Goal: Transaction & Acquisition: Book appointment/travel/reservation

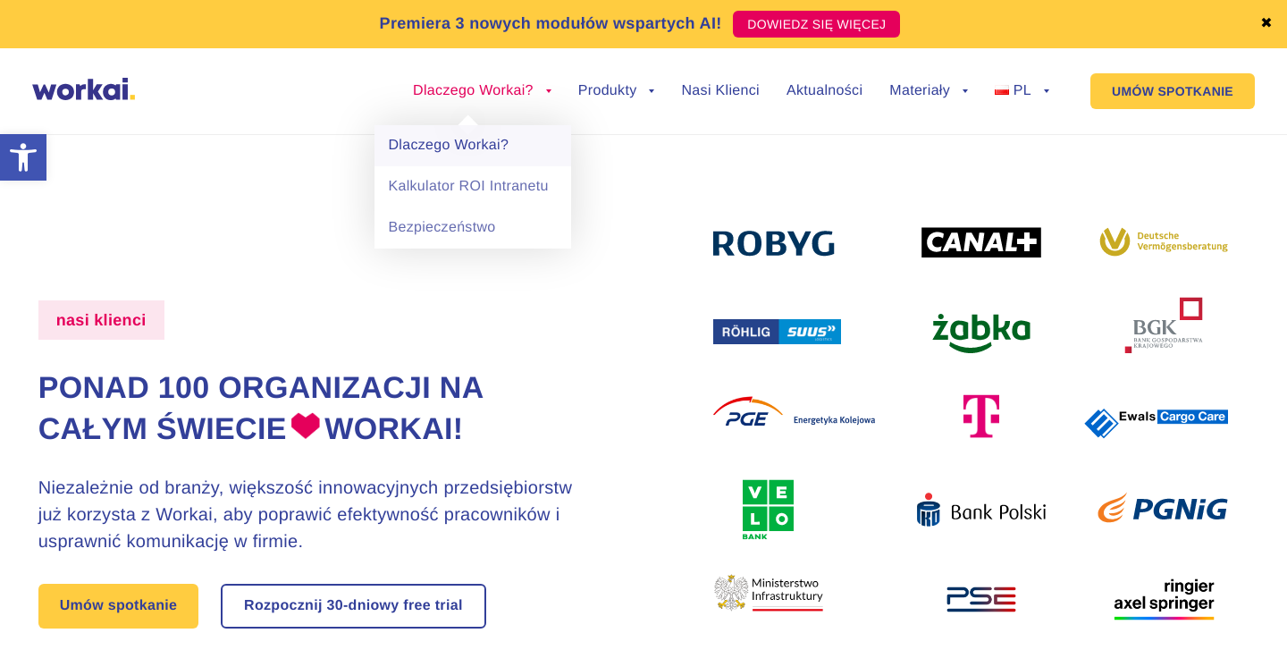
click at [493, 146] on link "Dlaczego Workai?" at bounding box center [472, 145] width 197 height 41
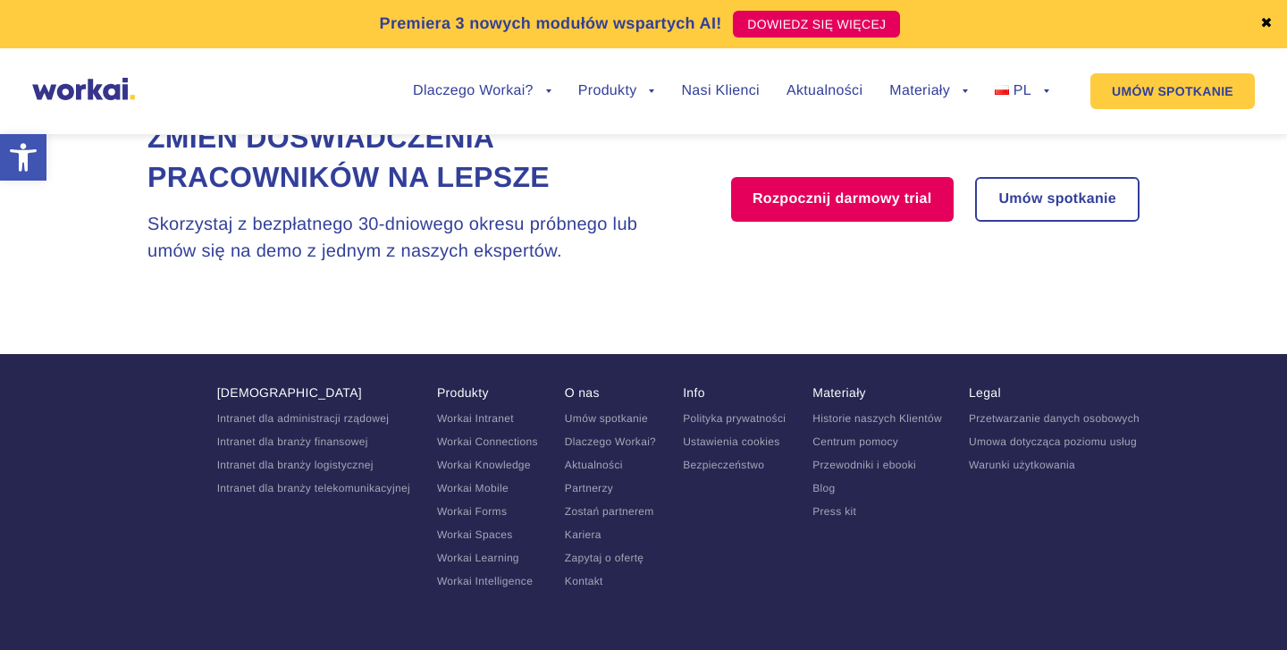
scroll to position [3805, 0]
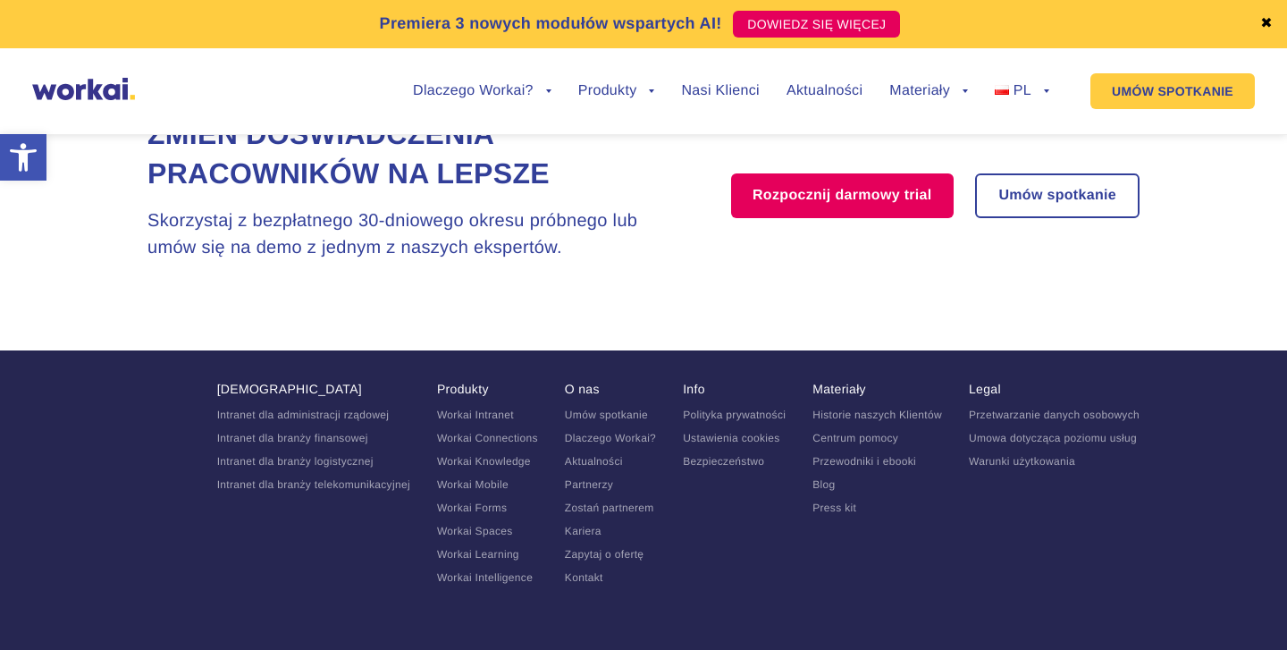
click at [600, 412] on link "Umów spotkanie" at bounding box center [606, 414] width 83 height 13
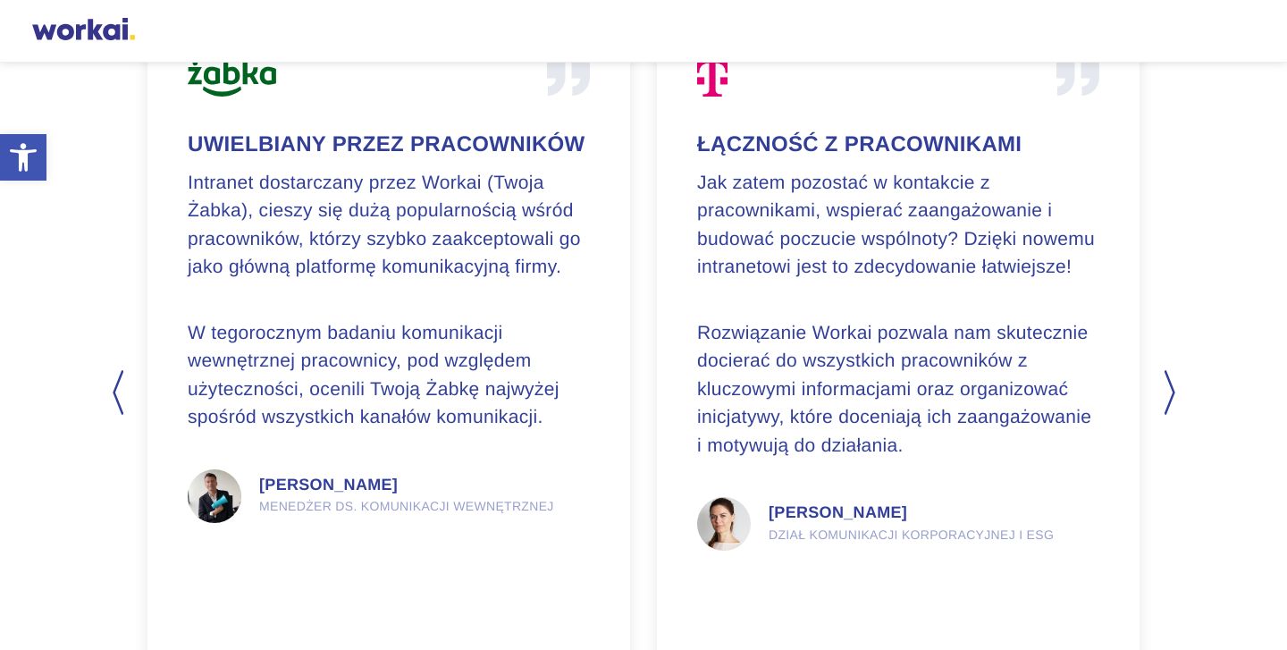
scroll to position [4386, 0]
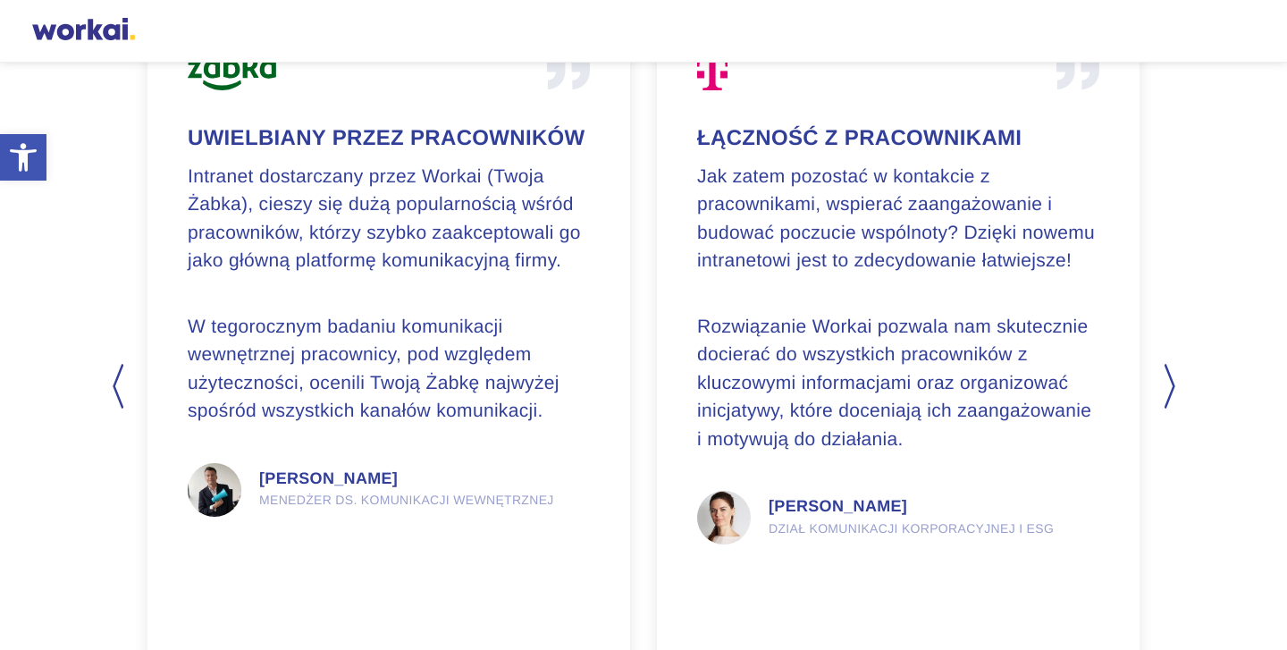
click at [1168, 385] on button "Next" at bounding box center [1170, 386] width 18 height 45
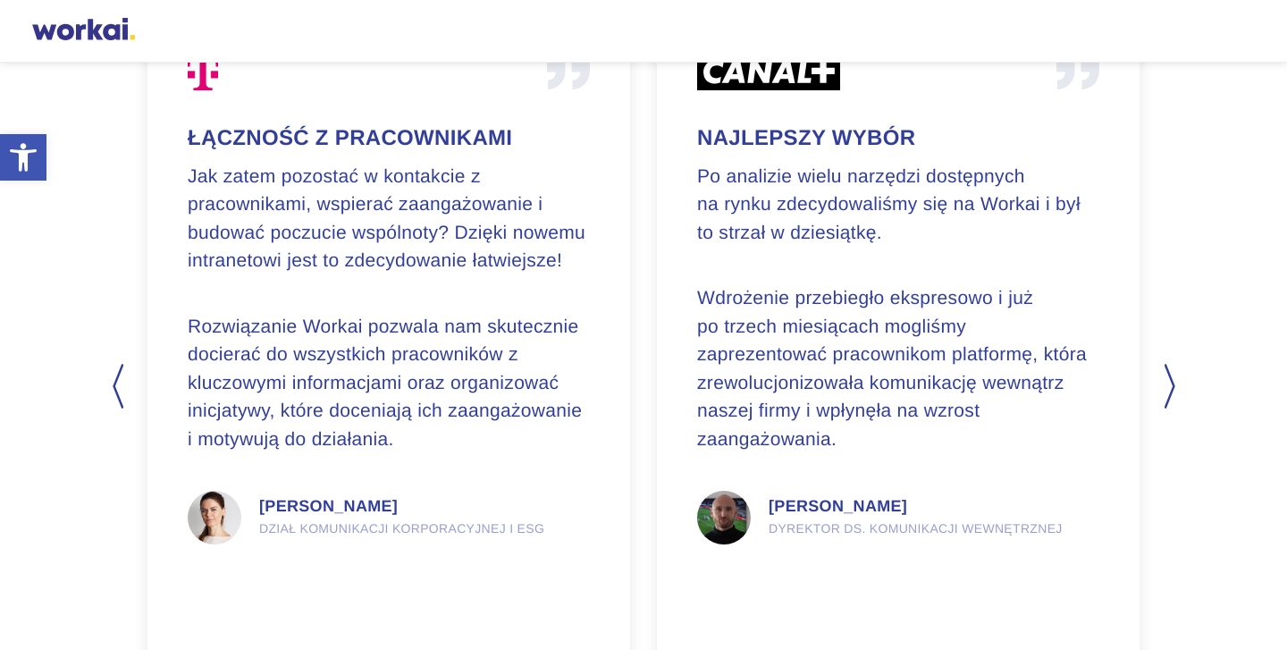
click at [1167, 386] on button "Next" at bounding box center [1170, 386] width 18 height 45
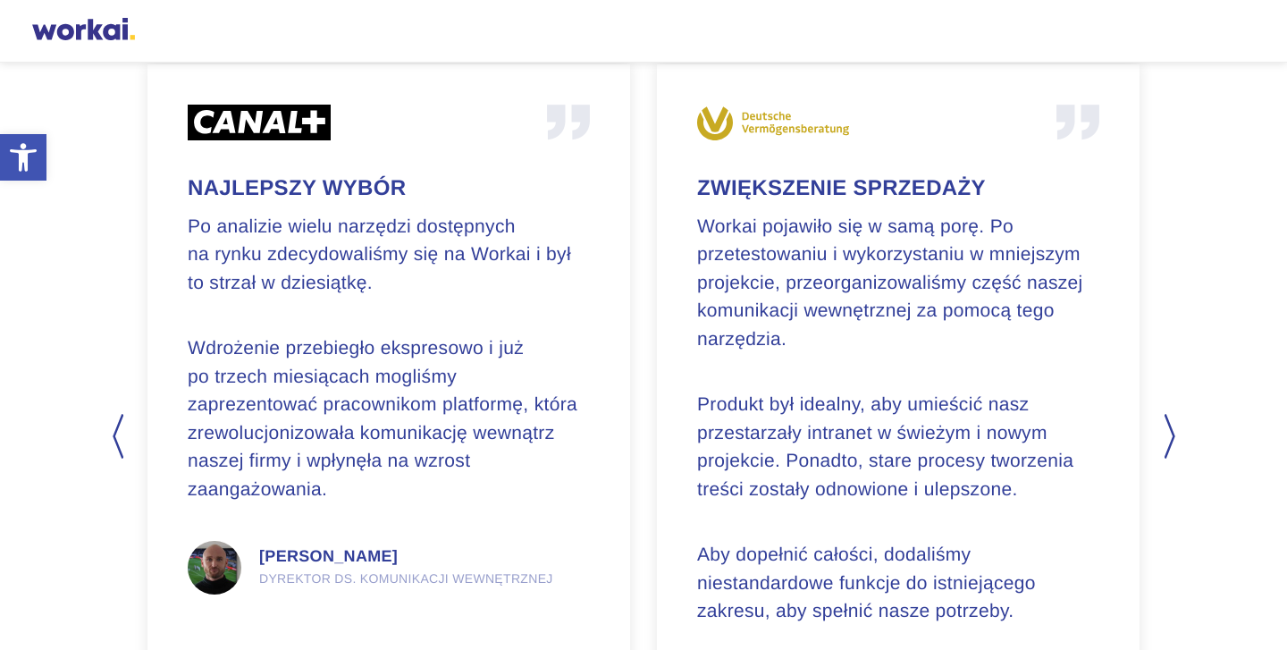
scroll to position [4343, 0]
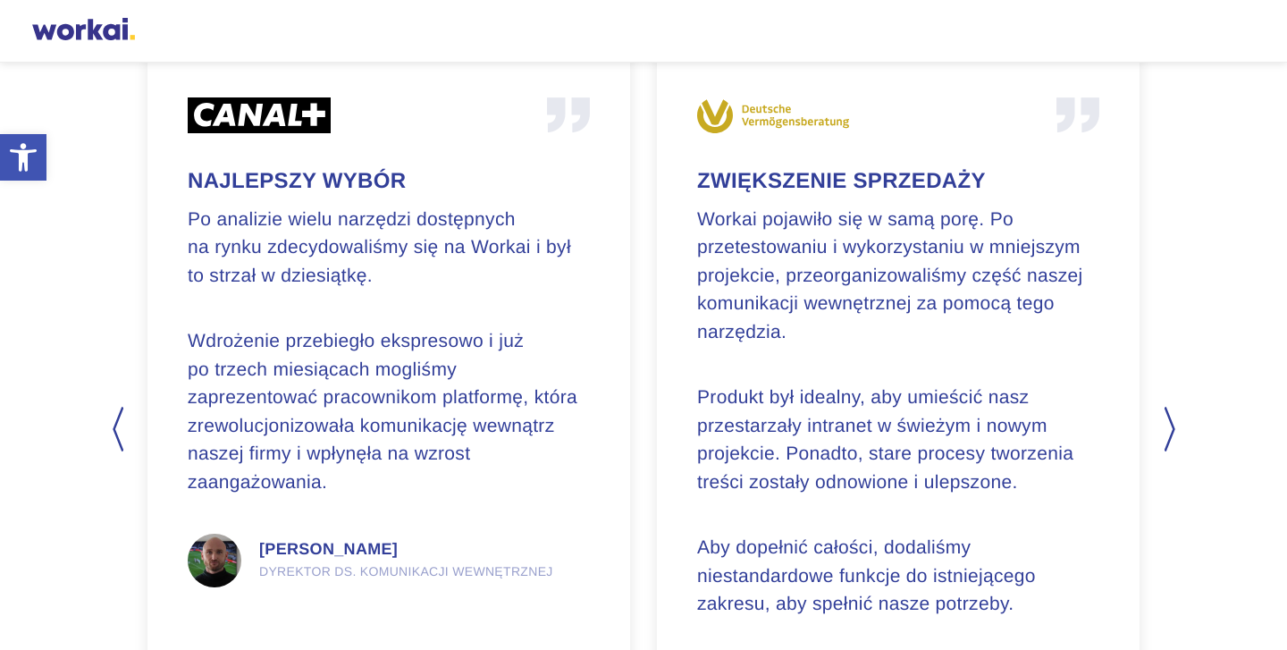
click at [1167, 435] on button "Next" at bounding box center [1170, 429] width 18 height 45
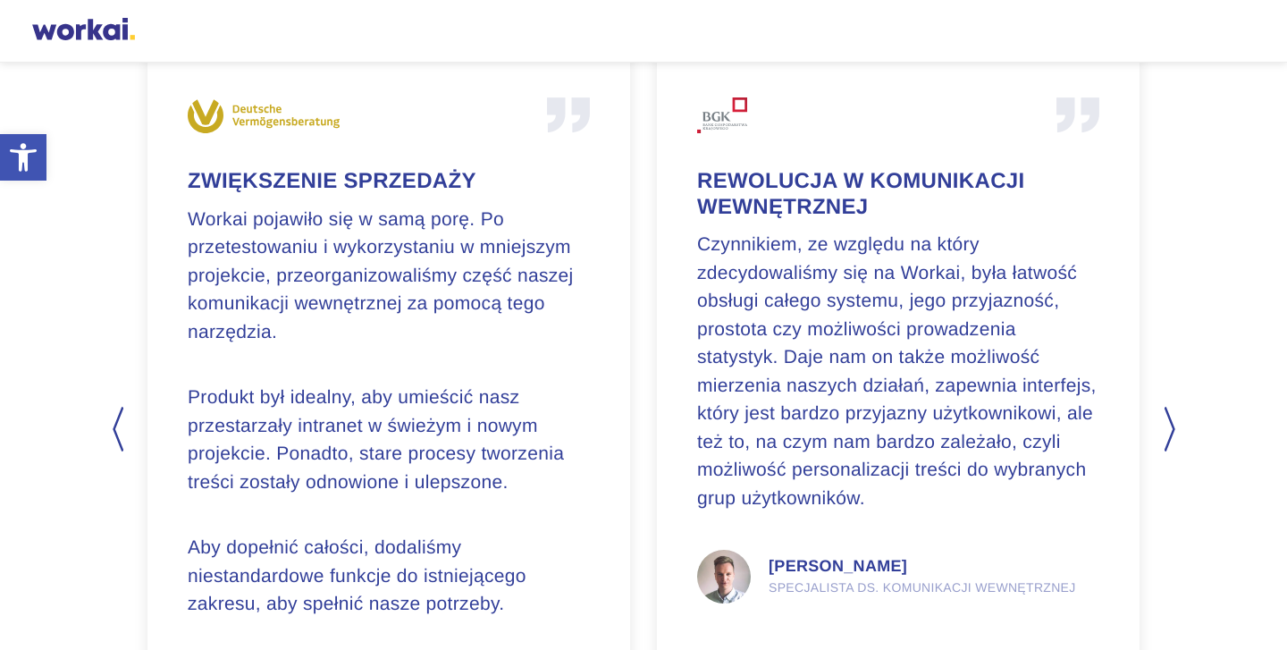
click at [1167, 435] on button "Next" at bounding box center [1170, 429] width 18 height 45
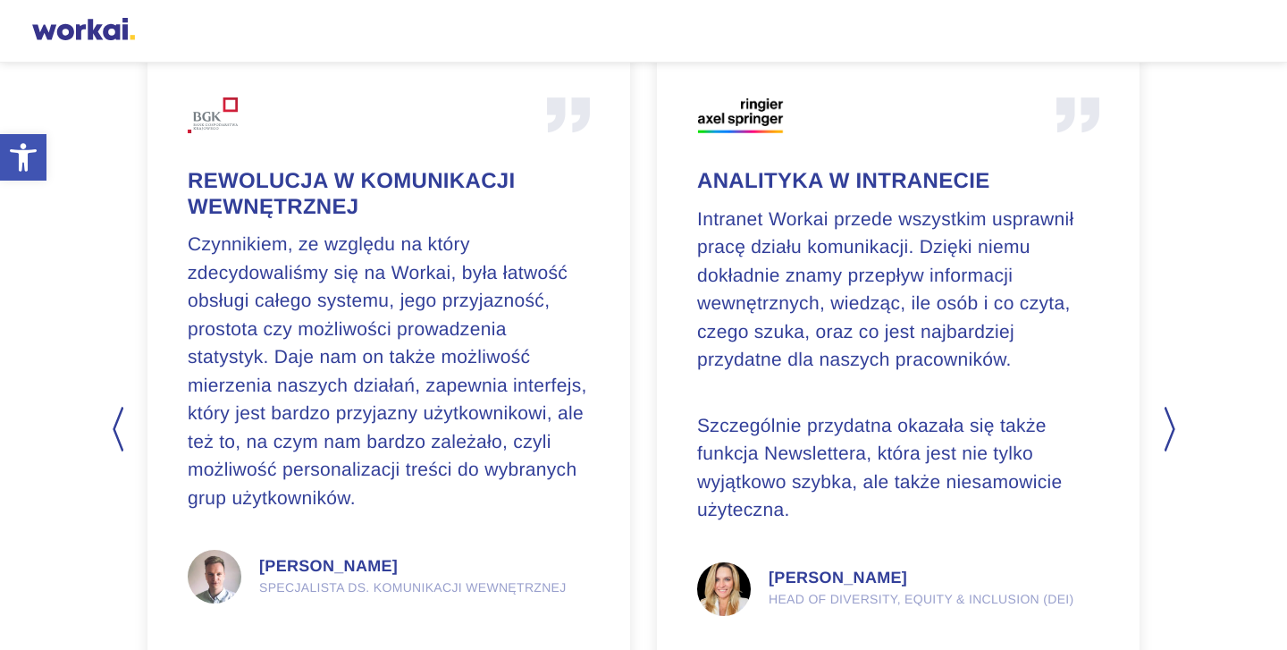
click at [1167, 435] on button "Next" at bounding box center [1170, 429] width 18 height 45
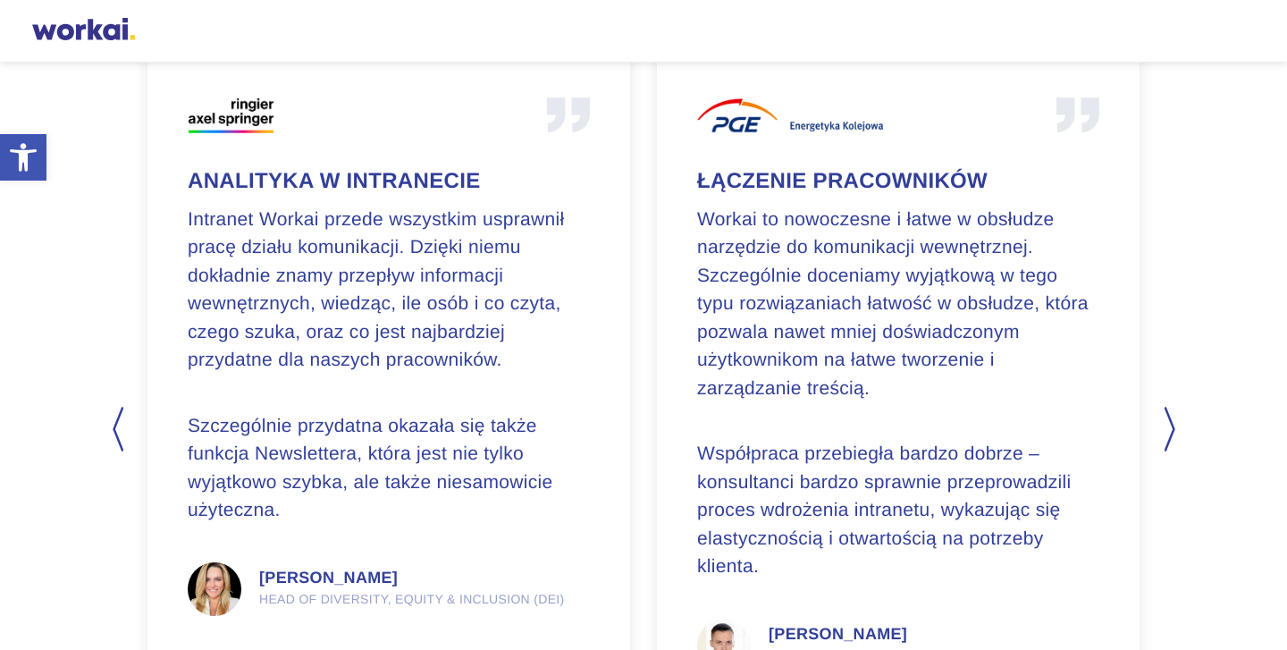
click at [1168, 435] on button "Next" at bounding box center [1170, 429] width 18 height 45
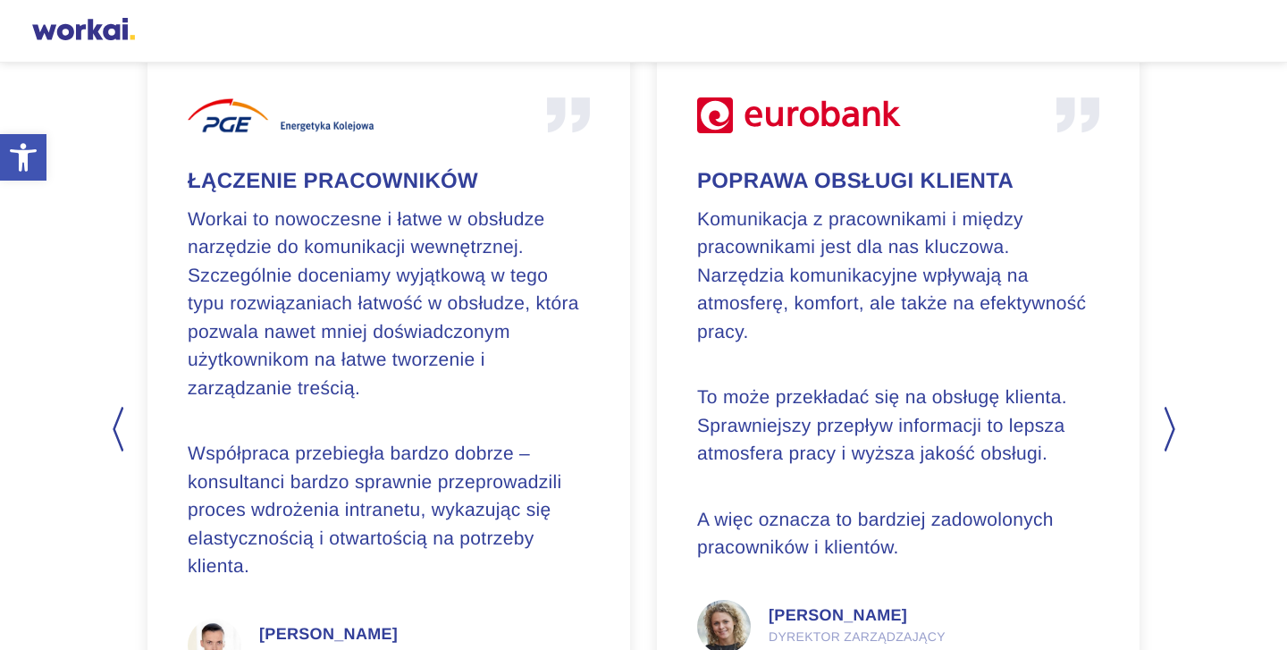
click at [1168, 435] on button "Next" at bounding box center [1170, 429] width 18 height 45
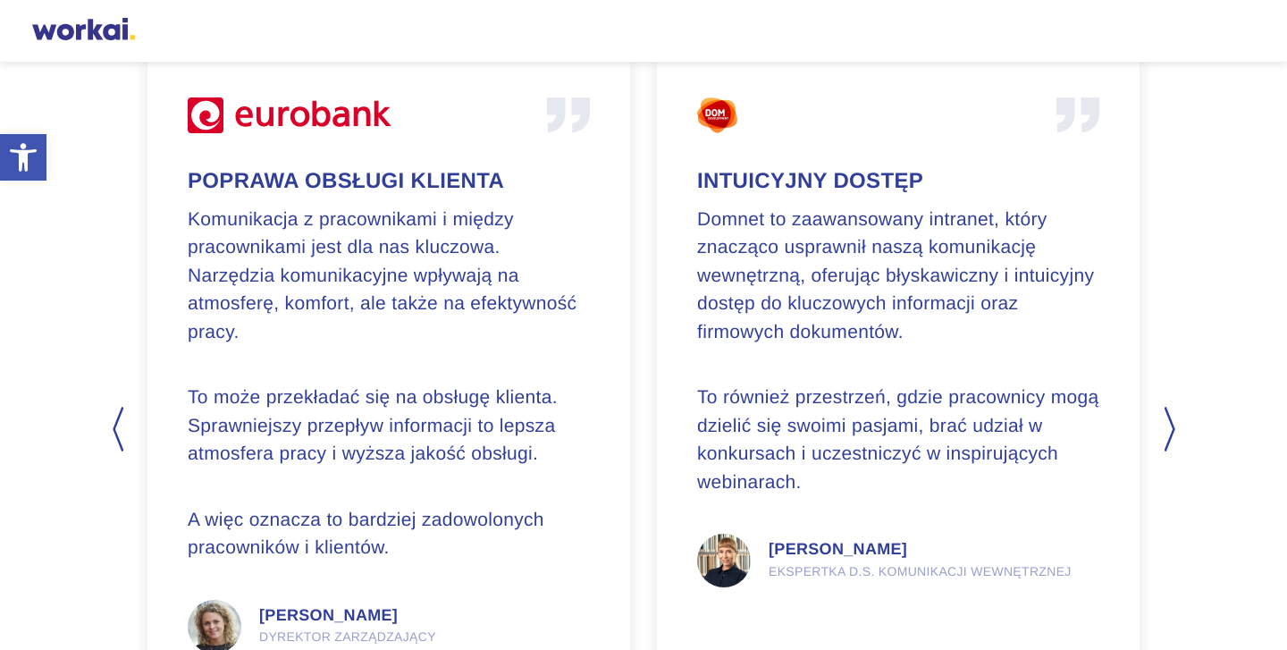
click at [1168, 435] on button "Next" at bounding box center [1170, 429] width 18 height 45
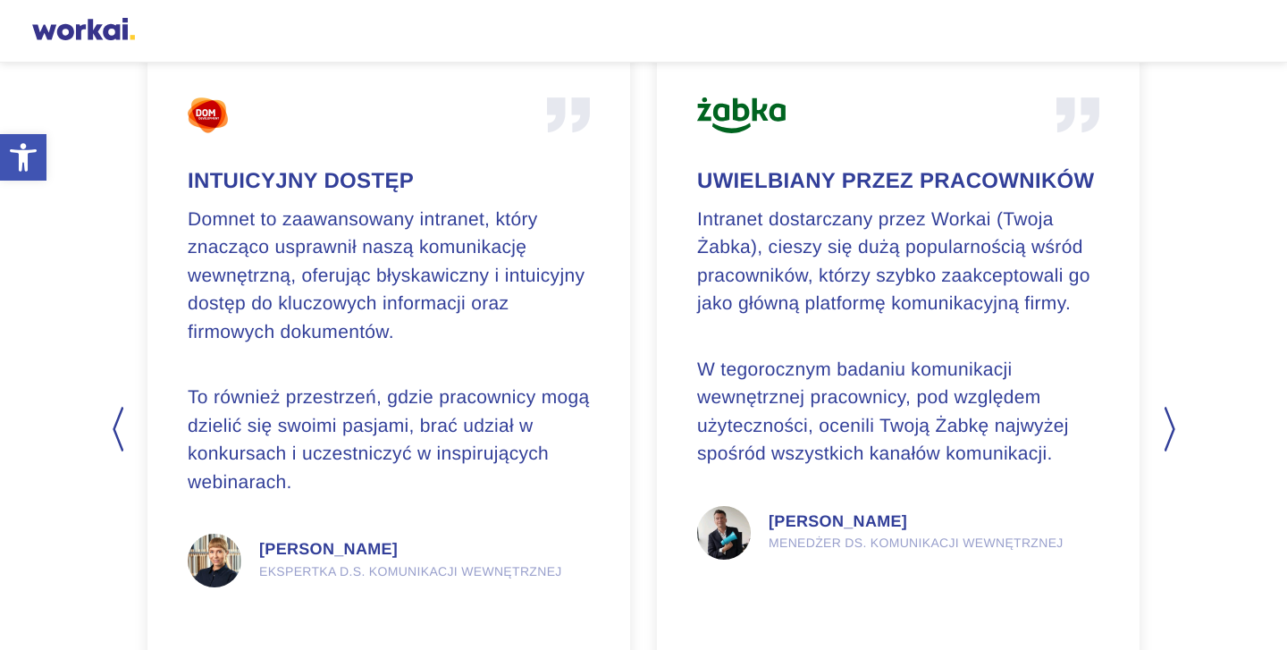
click at [1170, 433] on button "Next" at bounding box center [1170, 429] width 18 height 45
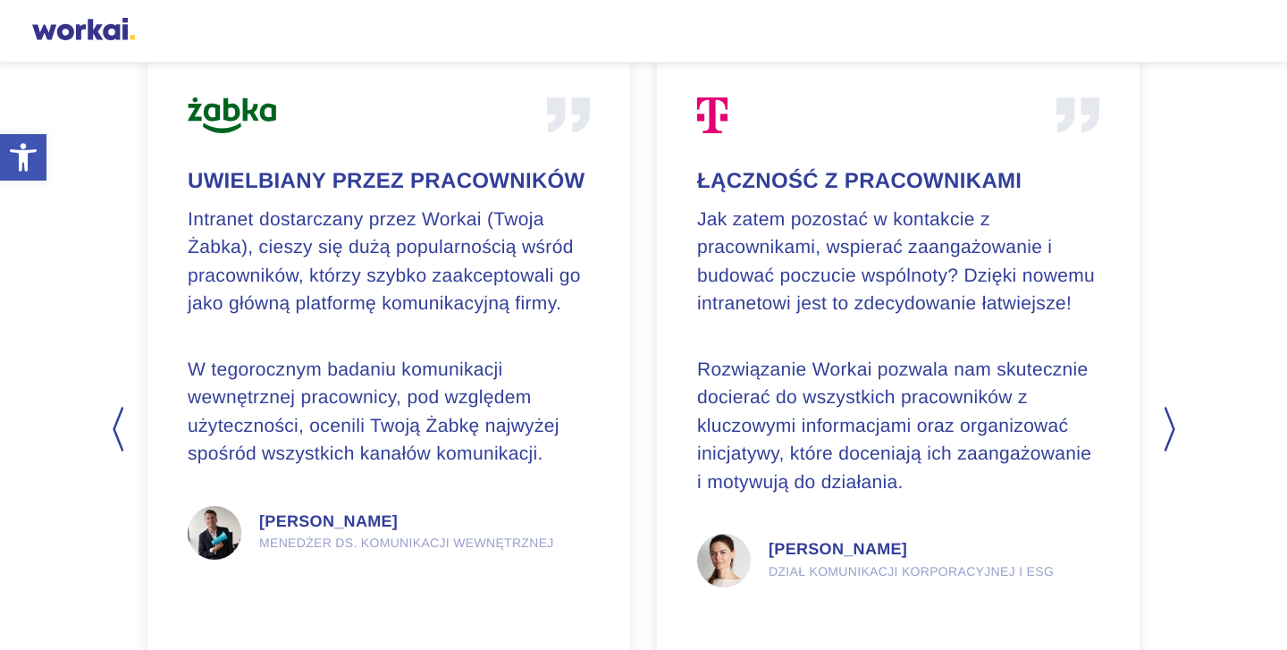
click at [1168, 432] on button "Next" at bounding box center [1170, 429] width 18 height 45
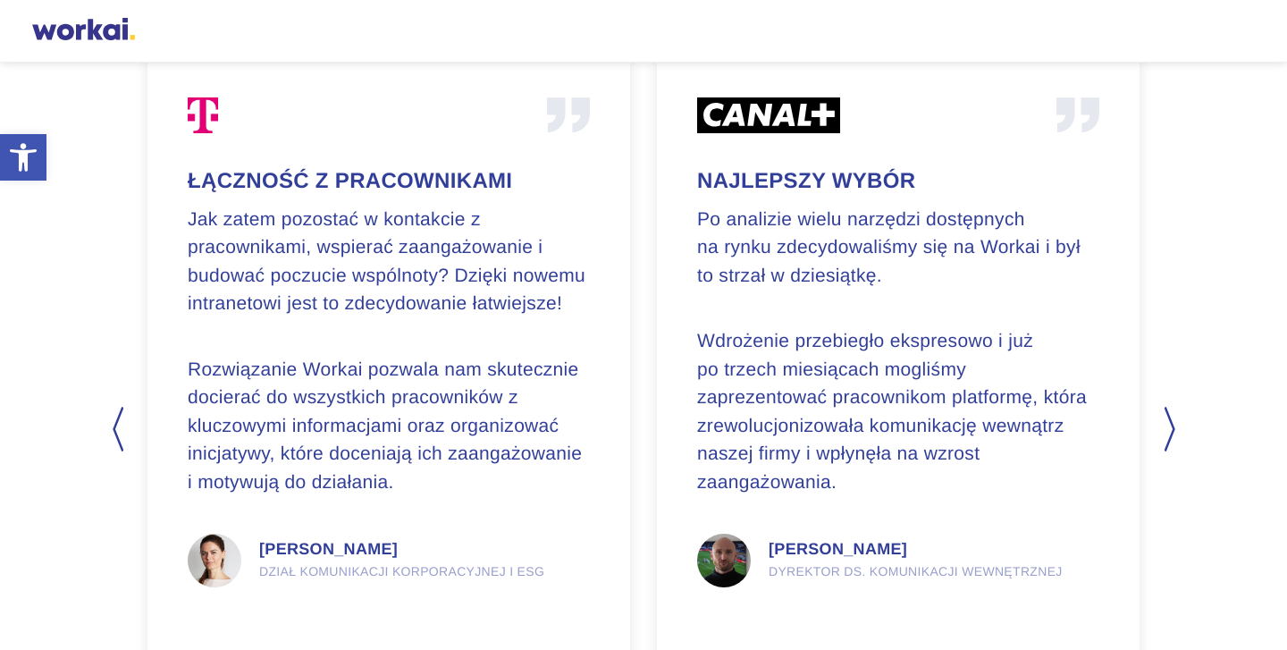
click at [1171, 434] on button "Next" at bounding box center [1170, 429] width 18 height 45
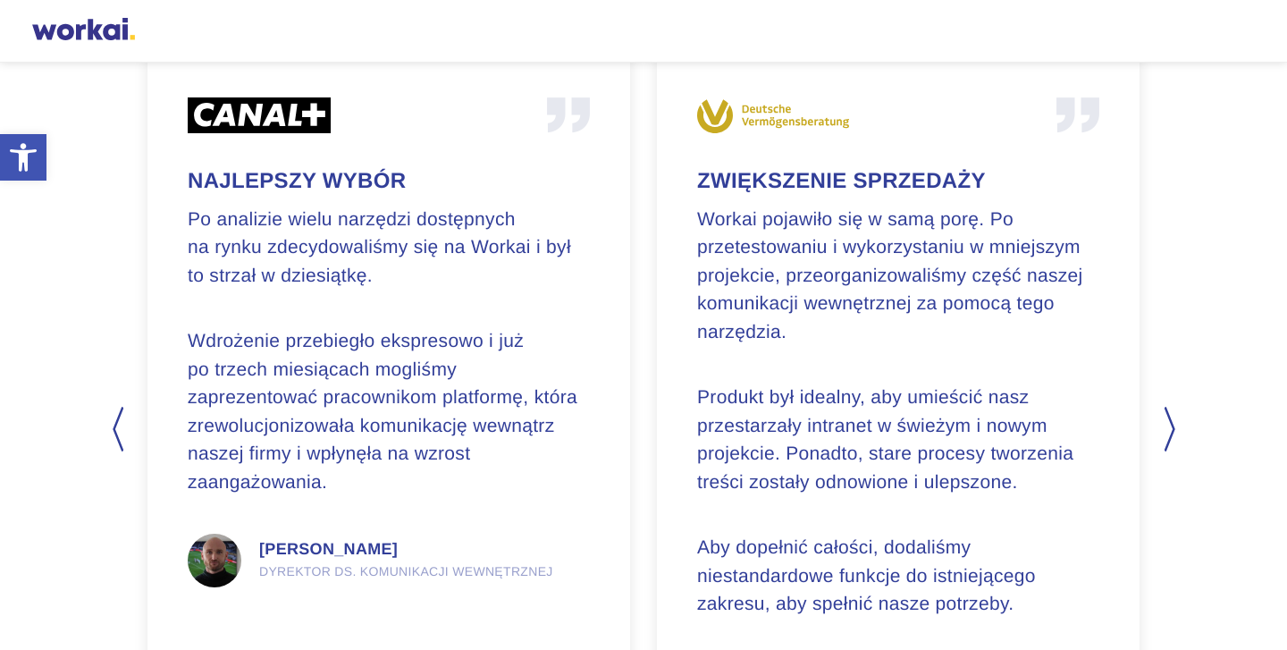
click at [1171, 436] on button "Next" at bounding box center [1170, 429] width 18 height 45
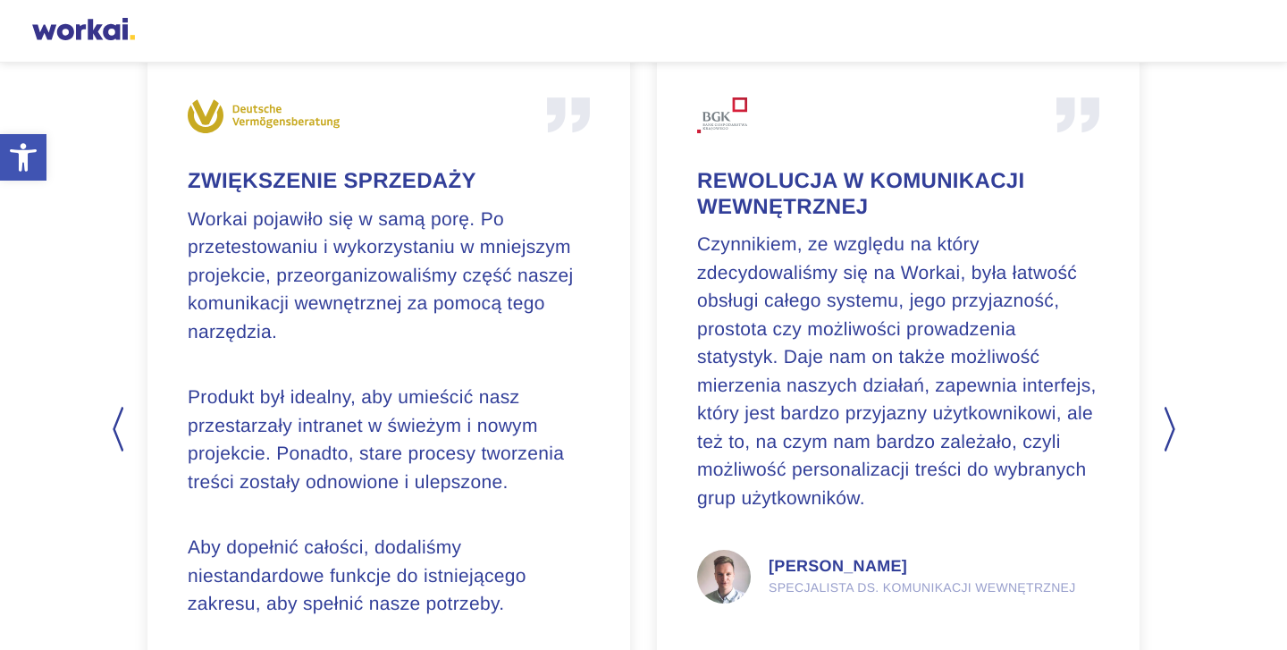
click at [1170, 437] on button "Next" at bounding box center [1170, 429] width 18 height 45
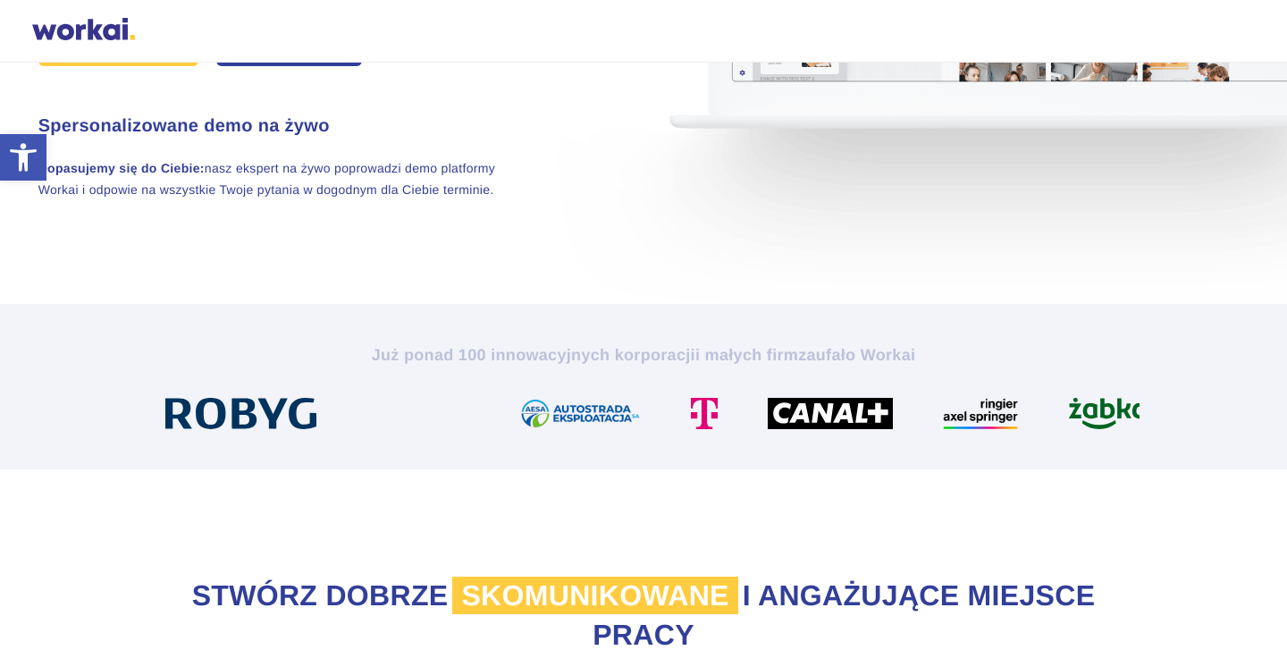
scroll to position [0, 0]
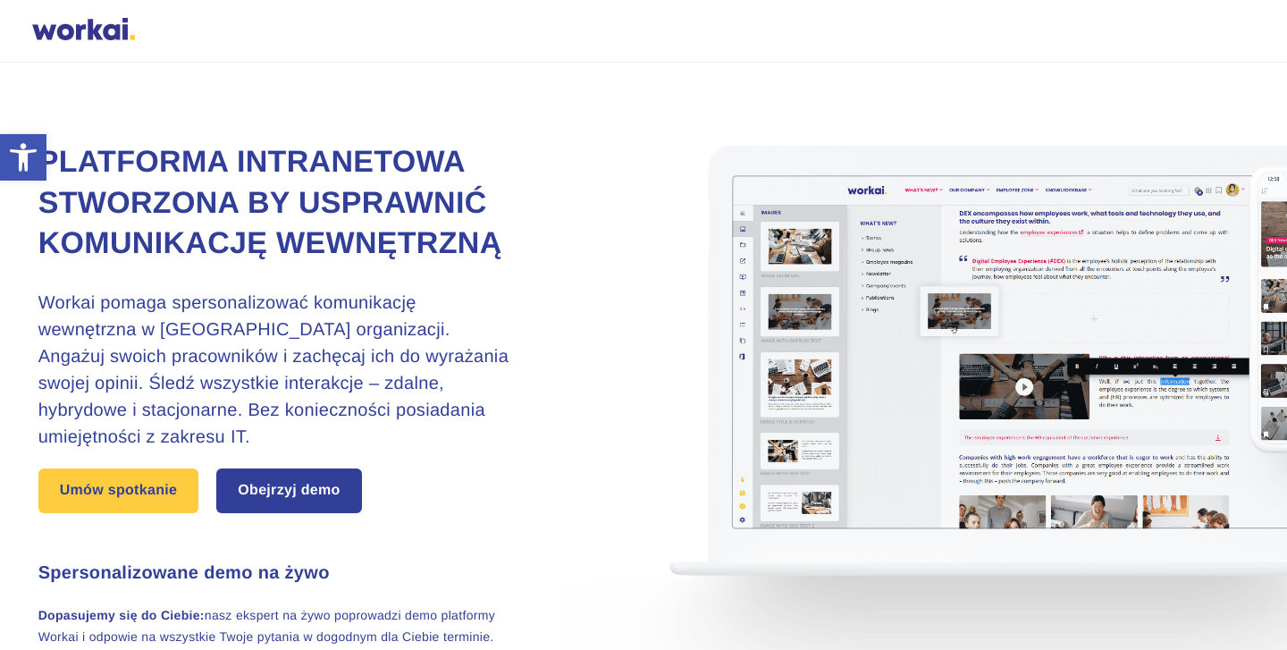
click at [113, 29] on div at bounding box center [83, 31] width 103 height 27
